Goal: Task Accomplishment & Management: Use online tool/utility

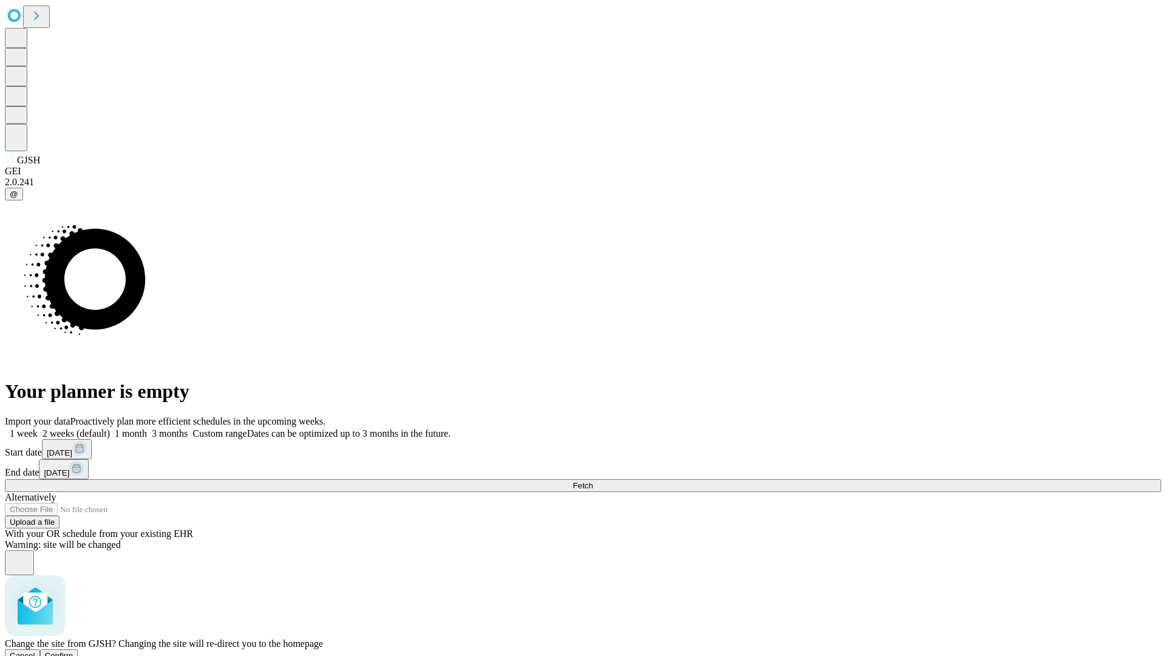
click at [73, 651] on span "Confirm" at bounding box center [59, 655] width 29 height 9
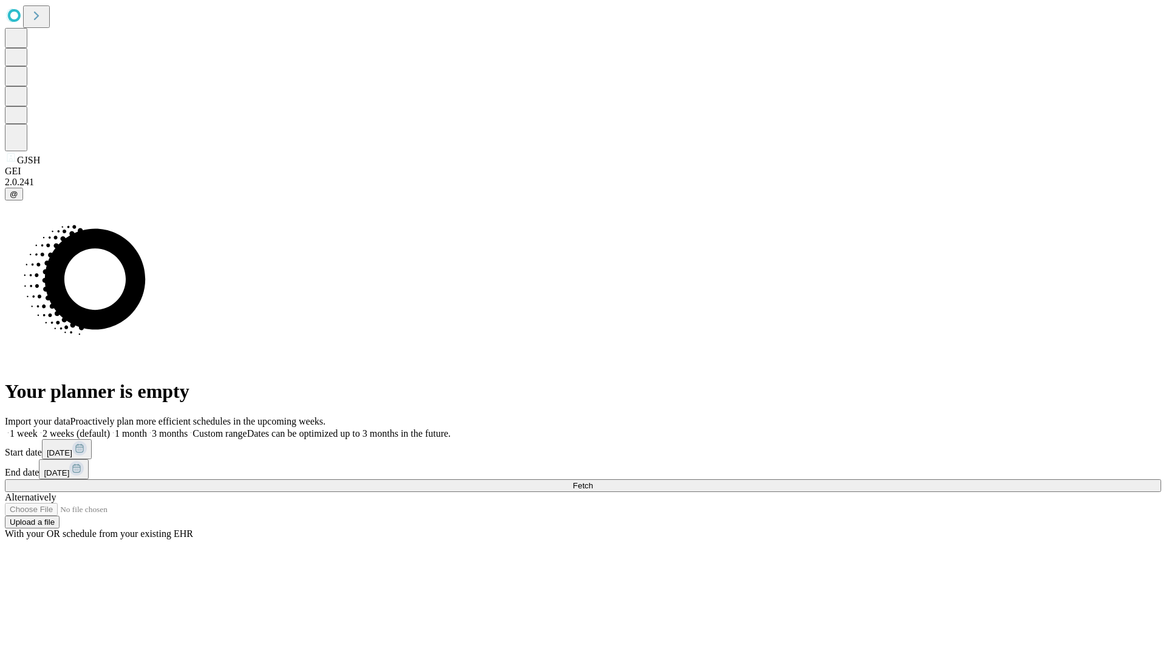
click at [110, 428] on label "2 weeks (default)" at bounding box center [74, 433] width 72 height 10
click at [593, 481] on span "Fetch" at bounding box center [582, 485] width 20 height 9
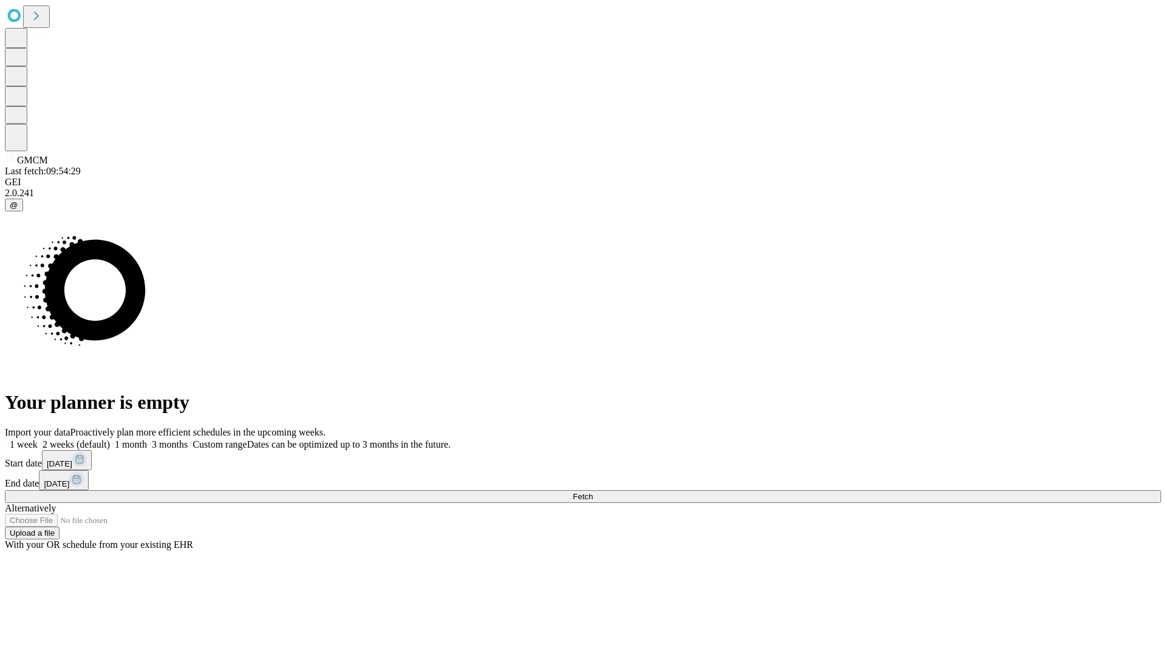
click at [110, 439] on label "2 weeks (default)" at bounding box center [74, 444] width 72 height 10
click at [593, 492] on span "Fetch" at bounding box center [582, 496] width 20 height 9
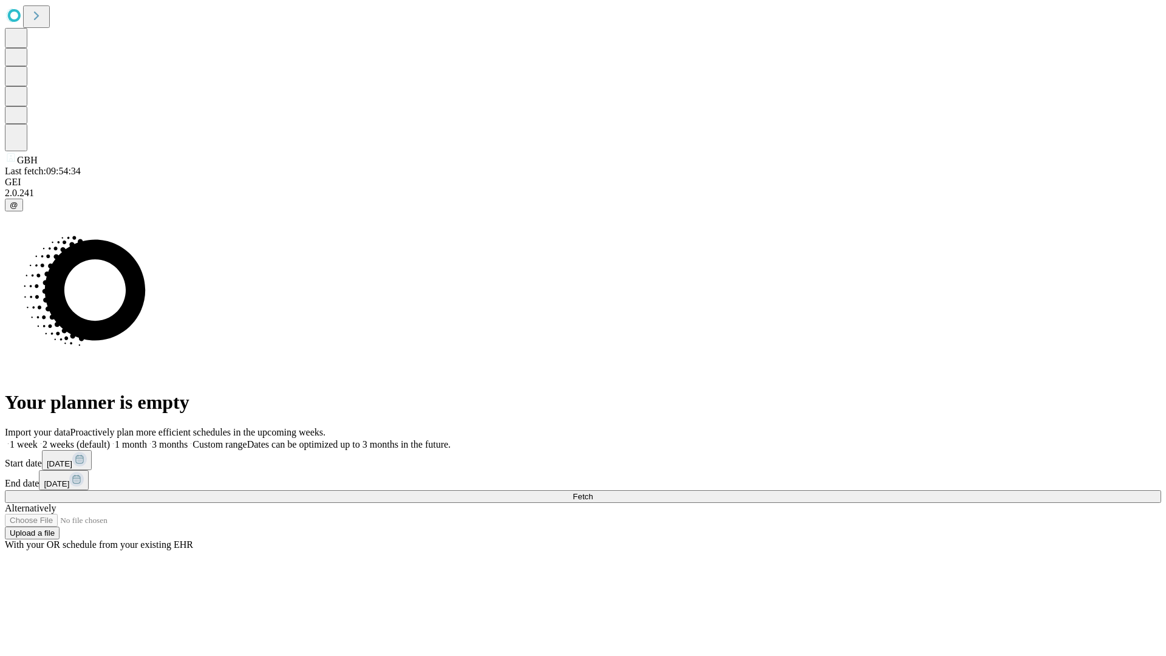
click at [593, 492] on span "Fetch" at bounding box center [582, 496] width 20 height 9
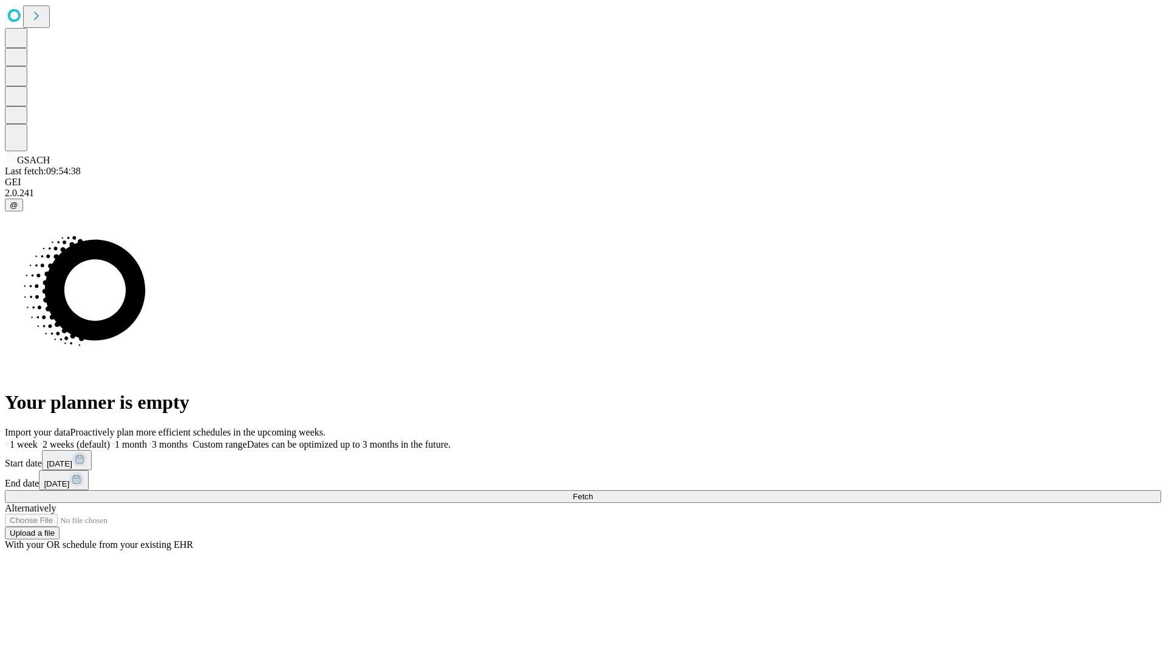
click at [593, 492] on span "Fetch" at bounding box center [582, 496] width 20 height 9
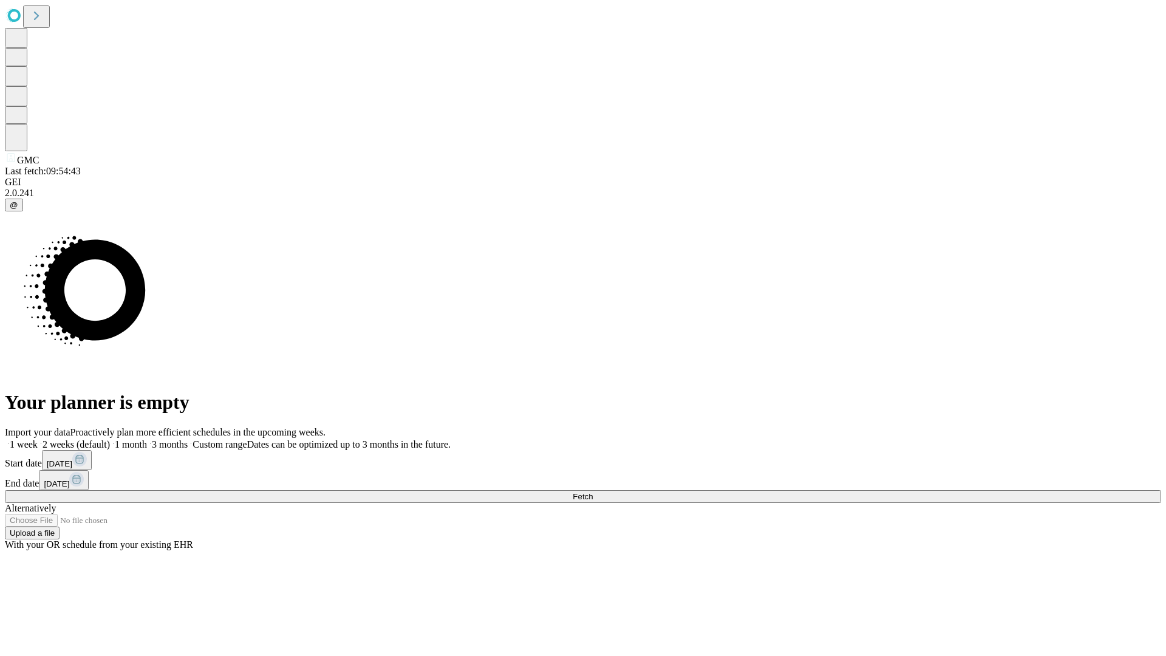
click at [593, 492] on span "Fetch" at bounding box center [582, 496] width 20 height 9
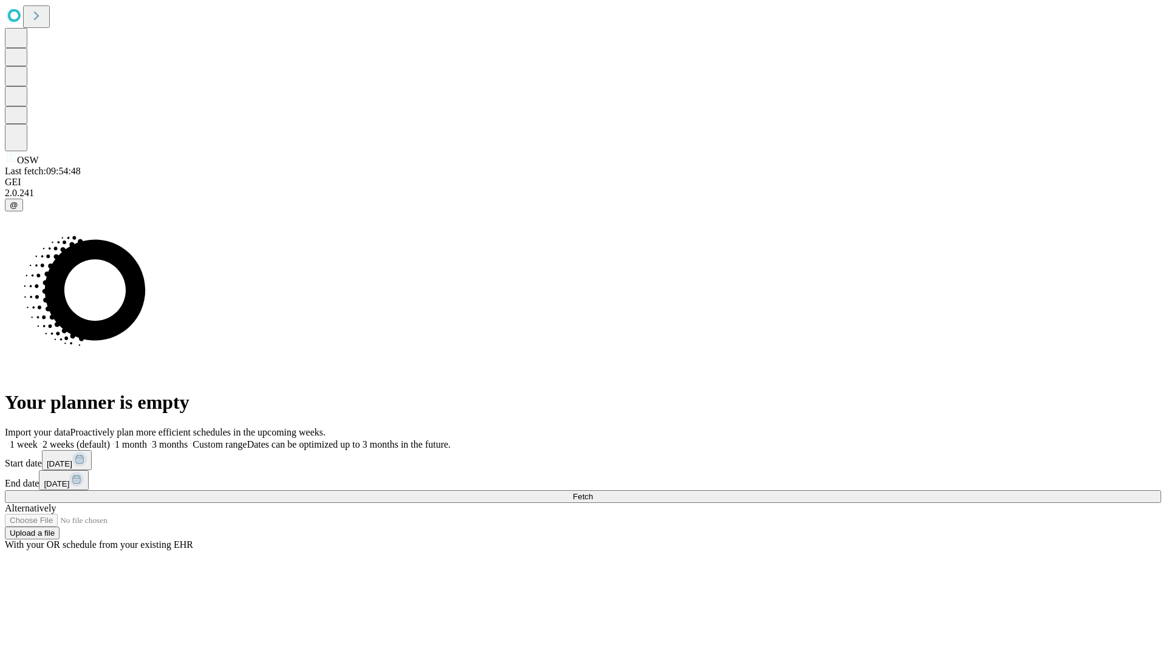
click at [110, 439] on label "2 weeks (default)" at bounding box center [74, 444] width 72 height 10
click at [593, 492] on span "Fetch" at bounding box center [582, 496] width 20 height 9
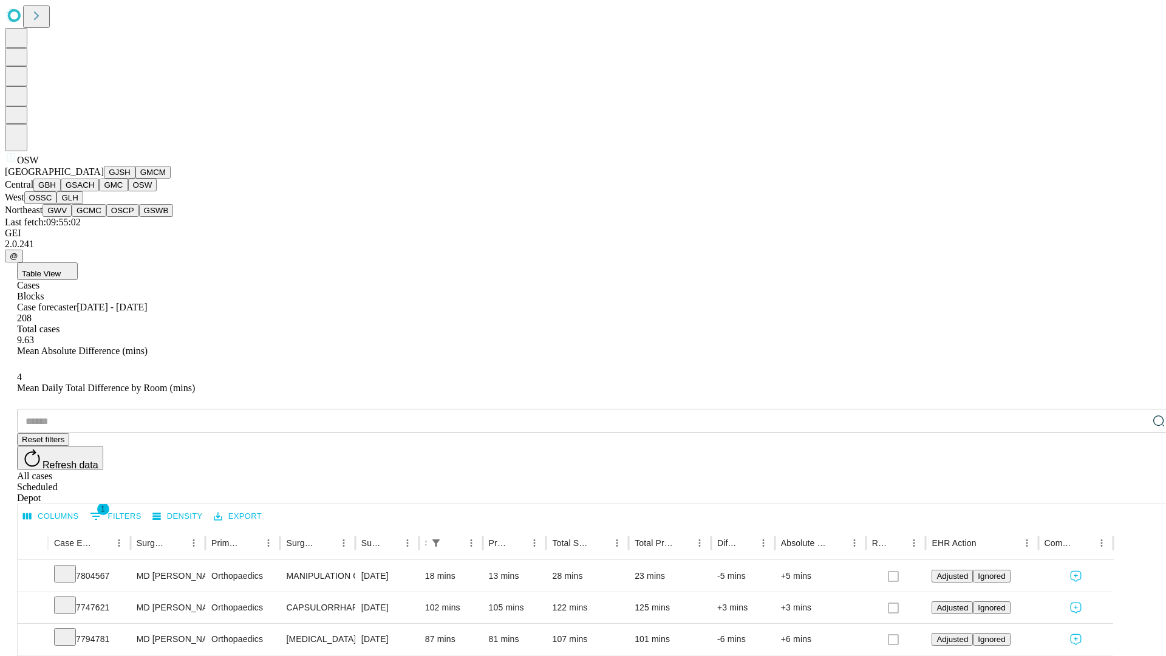
click at [57, 204] on button "OSSC" at bounding box center [40, 197] width 33 height 13
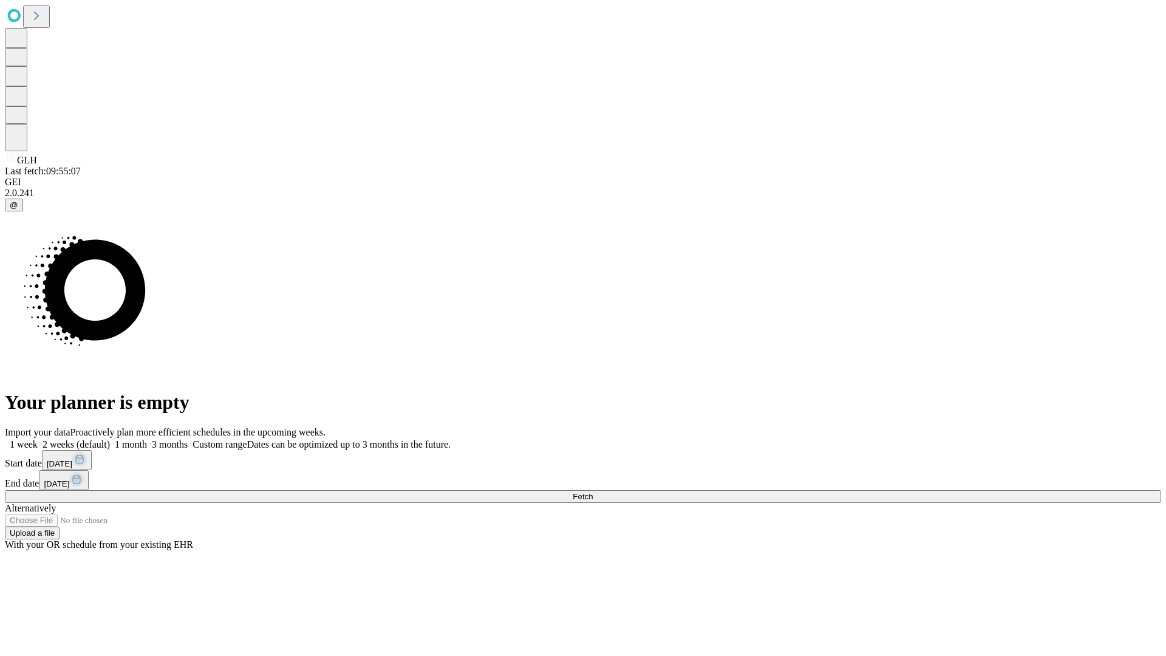
click at [110, 439] on label "2 weeks (default)" at bounding box center [74, 444] width 72 height 10
click at [593, 492] on span "Fetch" at bounding box center [582, 496] width 20 height 9
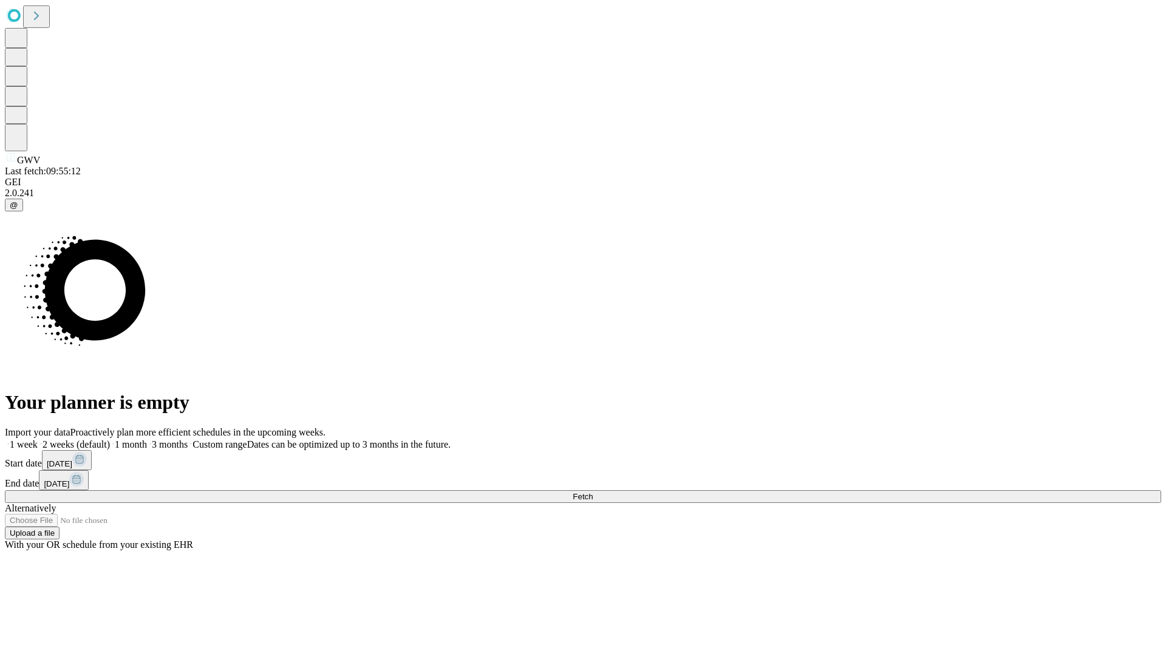
click at [110, 439] on label "2 weeks (default)" at bounding box center [74, 444] width 72 height 10
click at [593, 492] on span "Fetch" at bounding box center [582, 496] width 20 height 9
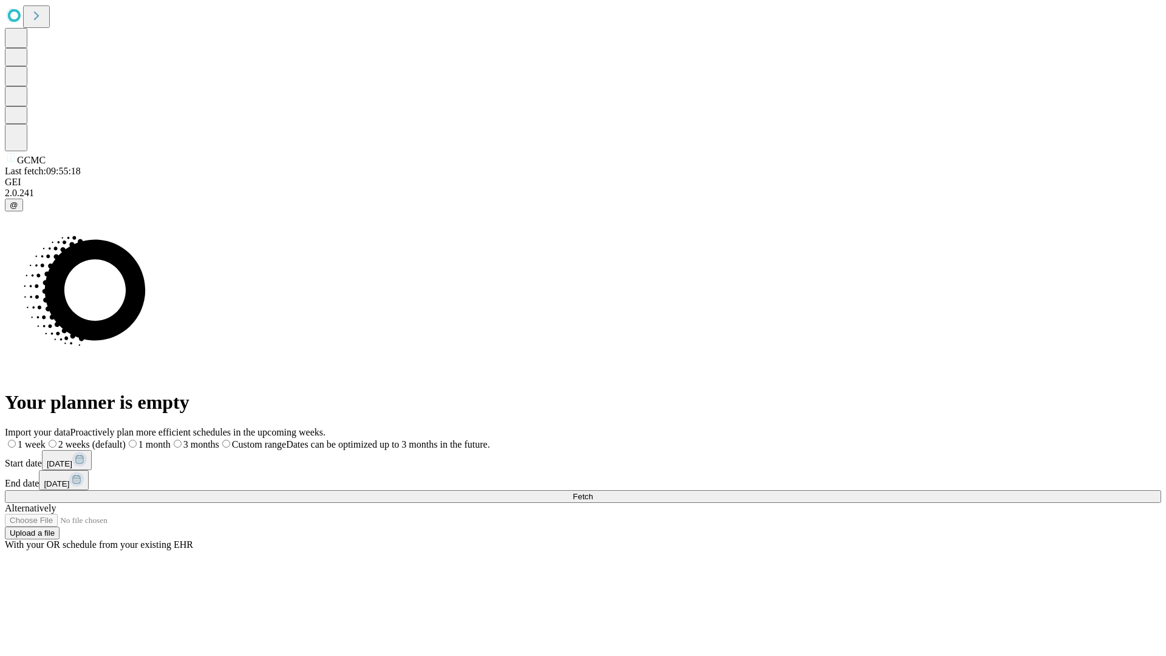
click at [126, 439] on label "2 weeks (default)" at bounding box center [86, 444] width 80 height 10
click at [593, 492] on span "Fetch" at bounding box center [582, 496] width 20 height 9
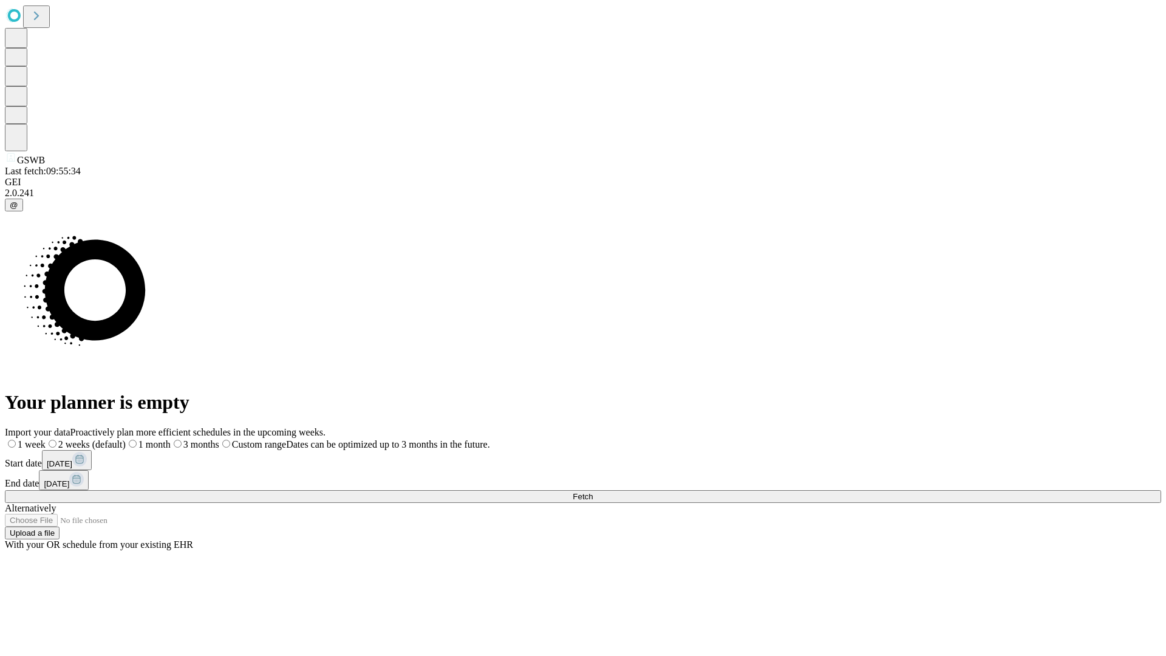
click at [593, 492] on span "Fetch" at bounding box center [582, 496] width 20 height 9
